Goal: Information Seeking & Learning: Learn about a topic

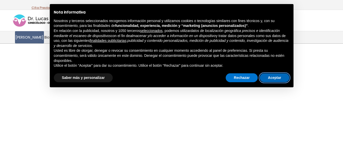
click at [285, 76] on button "Aceptar" at bounding box center [274, 77] width 29 height 9
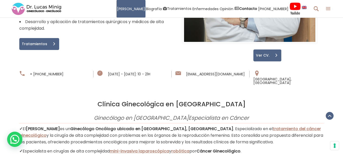
scroll to position [355, 0]
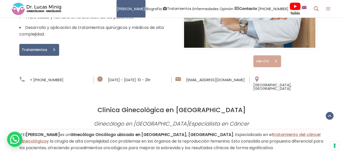
click at [267, 59] on font "Ver CV." at bounding box center [262, 61] width 13 height 5
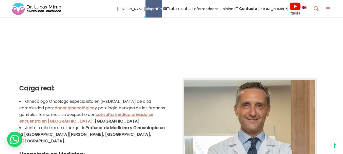
scroll to position [178, 0]
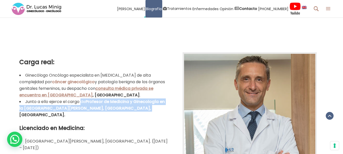
drag, startPoint x: 82, startPoint y: 101, endPoint x: 151, endPoint y: 108, distance: 69.1
click at [151, 108] on li "Junto a ello ejerce el cargo de Profesor de Medicina y Ginecología en la [GEOGR…" at bounding box center [93, 108] width 148 height 20
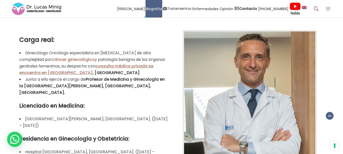
scroll to position [203, 0]
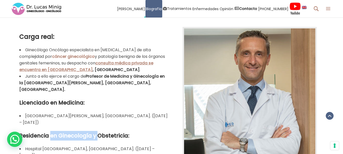
drag, startPoint x: 51, startPoint y: 113, endPoint x: 96, endPoint y: 113, distance: 44.7
click at [95, 113] on div "Carga real: Ginecólogo Oncólogo especialista en [MEDICAL_DATA] de alta compleji…" at bounding box center [93, 102] width 148 height 140
click at [114, 132] on font "Residencia en Ginecología y Obstetricia:" at bounding box center [74, 135] width 110 height 7
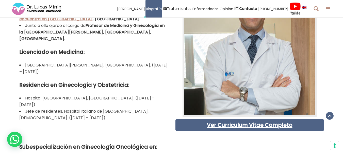
click at [72, 95] on font "Hospital [GEOGRAPHIC_DATA], [GEOGRAPHIC_DATA]. ([DATE] – [DATE])" at bounding box center [86, 101] width 135 height 12
click at [69, 108] on font "Jefe de residentes. Hospital Italiano de [GEOGRAPHIC_DATA], [DEMOGRAPHIC_DATA].…" at bounding box center [83, 114] width 129 height 12
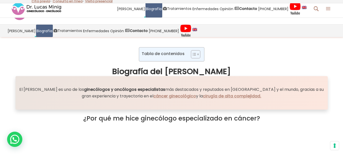
scroll to position [0, 0]
